Goal: Task Accomplishment & Management: Manage account settings

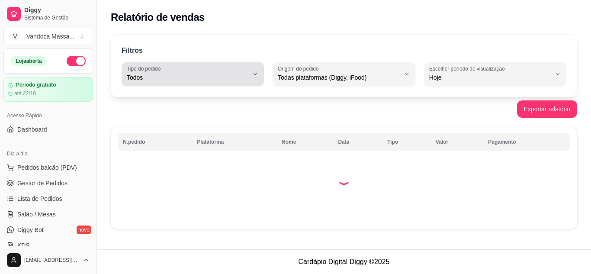
select select "ALL"
select select "0"
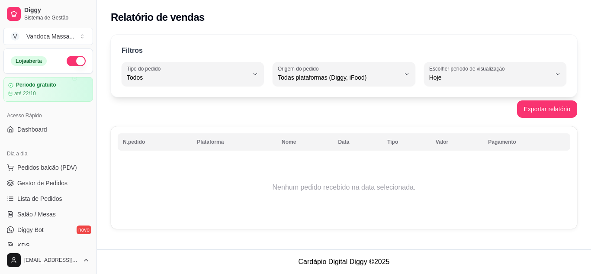
click at [201, 115] on div "Exportar relatório" at bounding box center [344, 108] width 467 height 17
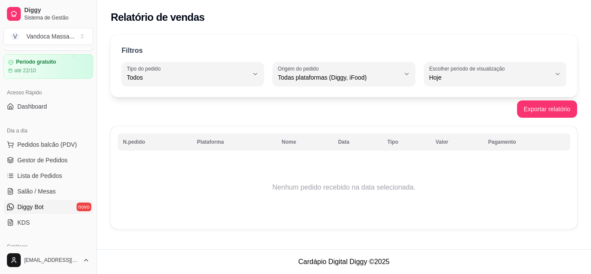
scroll to position [87, 0]
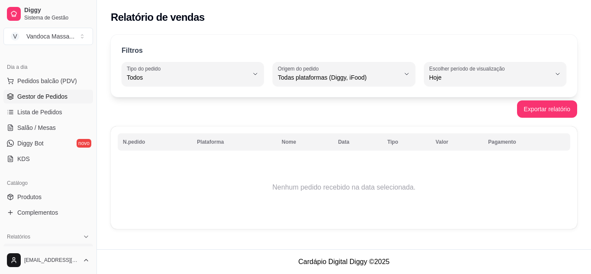
click at [55, 97] on span "Gestor de Pedidos" at bounding box center [42, 96] width 50 height 9
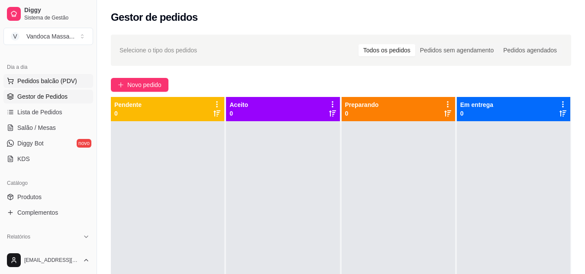
click at [59, 81] on span "Pedidos balcão (PDV)" at bounding box center [47, 81] width 60 height 9
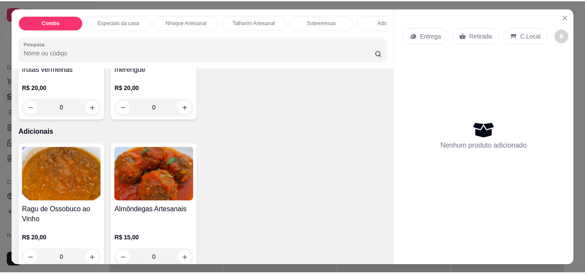
scroll to position [736, 0]
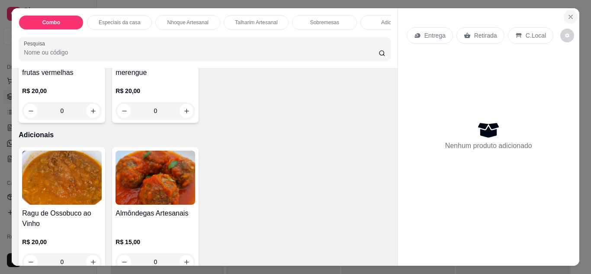
click at [569, 15] on icon "Close" at bounding box center [570, 16] width 3 height 3
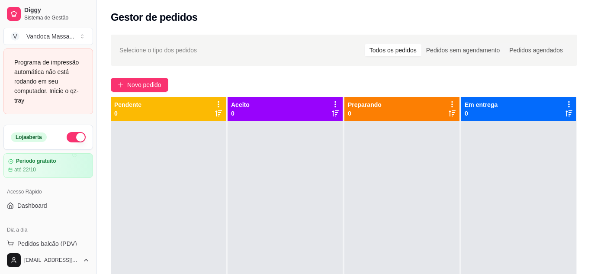
select select "ALL"
select select "0"
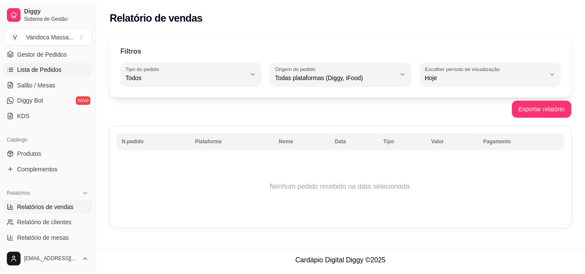
scroll to position [130, 0]
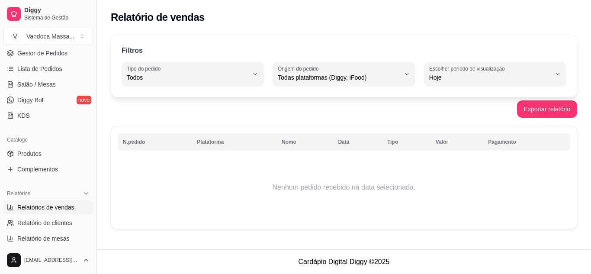
click at [26, 161] on ul "Produtos Complementos" at bounding box center [48, 161] width 90 height 29
click at [27, 157] on span "Produtos" at bounding box center [29, 153] width 24 height 9
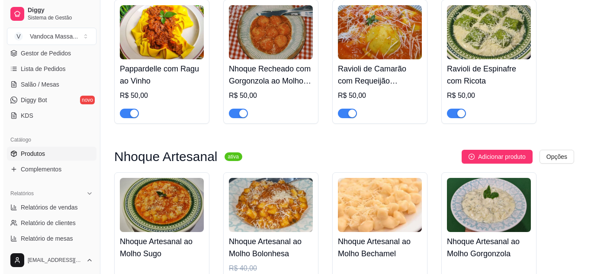
scroll to position [346, 0]
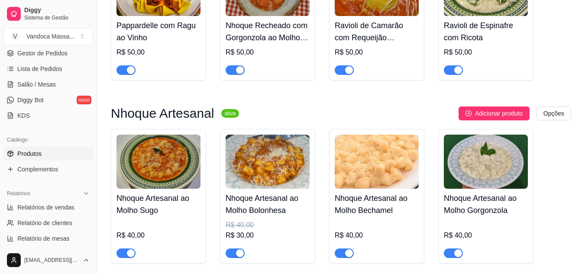
click at [249, 228] on div "R$ 40,00" at bounding box center [268, 225] width 84 height 10
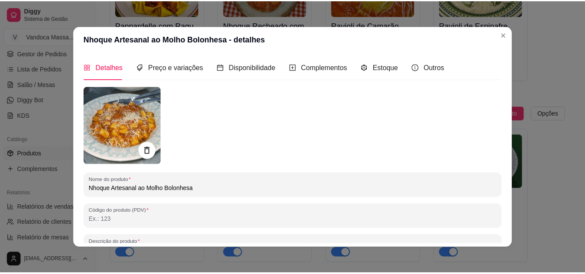
scroll to position [0, 0]
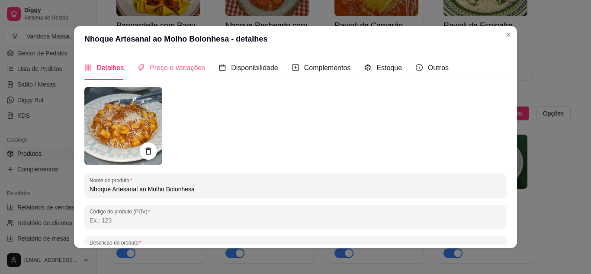
click at [176, 62] on div "Preço e variações" at bounding box center [172, 67] width 68 height 25
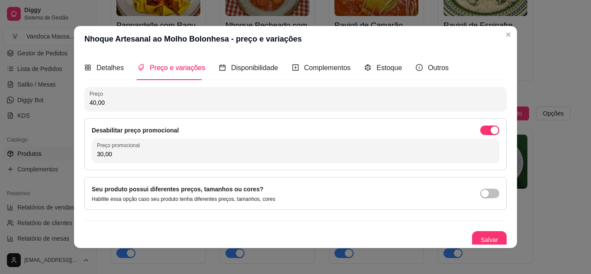
click at [491, 128] on div "button" at bounding box center [495, 130] width 8 height 8
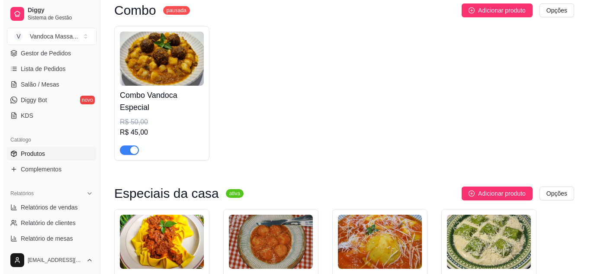
scroll to position [43, 0]
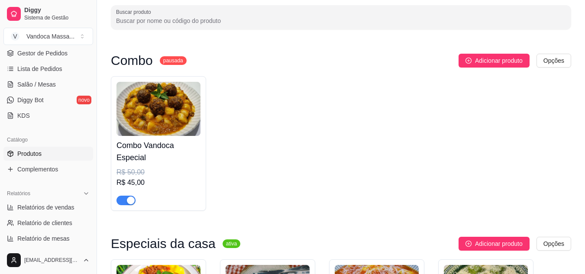
click at [137, 179] on div "R$ 45,00" at bounding box center [158, 183] width 84 height 10
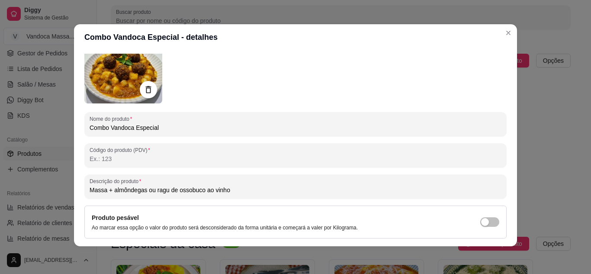
scroll to position [0, 0]
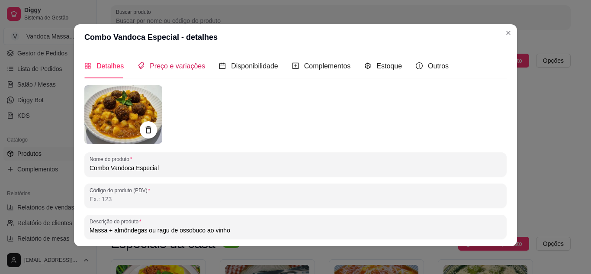
click at [173, 63] on span "Preço e variações" at bounding box center [177, 65] width 55 height 7
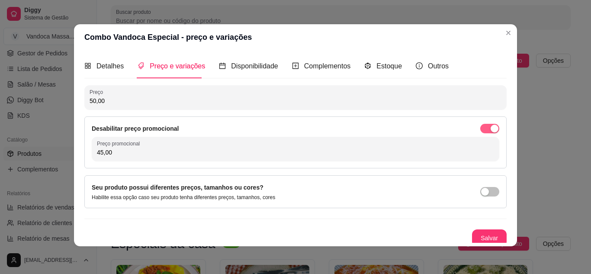
click at [491, 132] on div "button" at bounding box center [495, 129] width 8 height 8
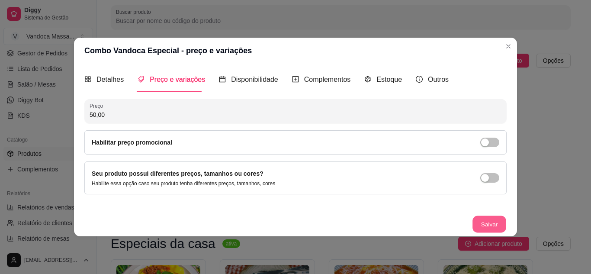
click at [493, 220] on button "Salvar" at bounding box center [490, 224] width 34 height 17
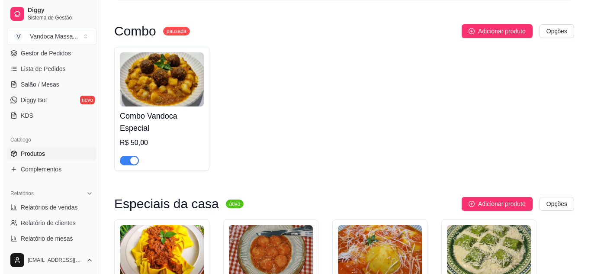
scroll to position [87, 0]
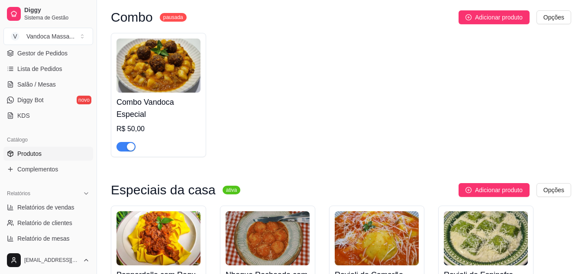
click at [181, 74] on img at bounding box center [158, 66] width 84 height 54
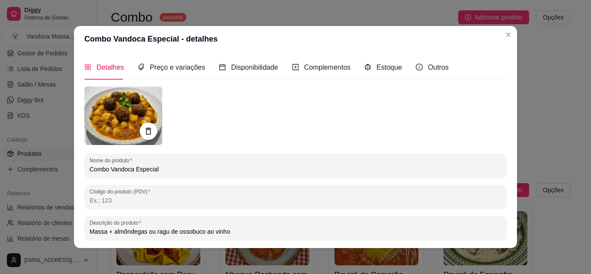
scroll to position [0, 0]
click at [232, 67] on span "Disponibilidade" at bounding box center [254, 67] width 47 height 7
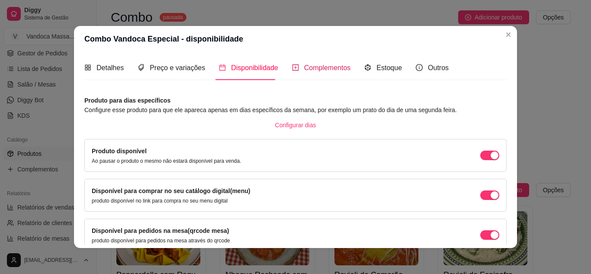
click at [307, 68] on span "Complementos" at bounding box center [327, 67] width 47 height 7
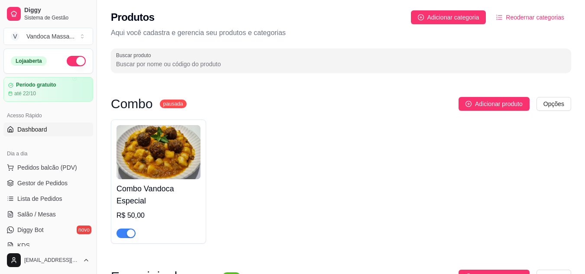
click at [40, 128] on span "Dashboard" at bounding box center [32, 129] width 30 height 9
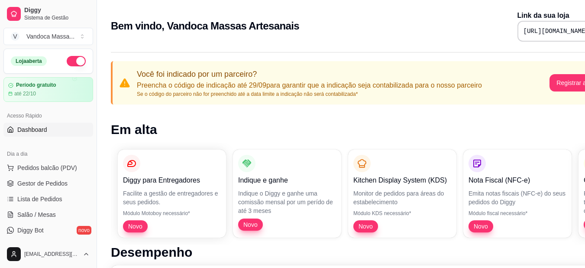
click at [548, 32] on pre "[URL][DOMAIN_NAME]" at bounding box center [556, 31] width 65 height 9
copy div "[URL][DOMAIN_NAME]"
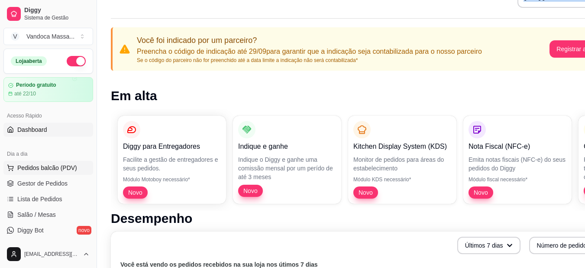
scroll to position [43, 0]
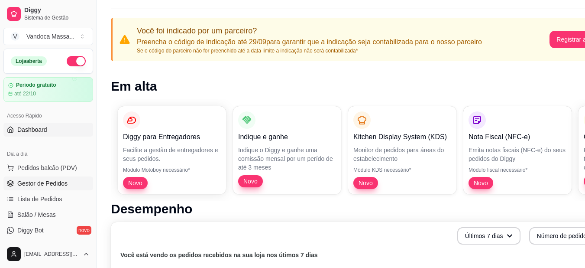
click at [57, 179] on span "Gestor de Pedidos" at bounding box center [42, 183] width 50 height 9
